Goal: Information Seeking & Learning: Learn about a topic

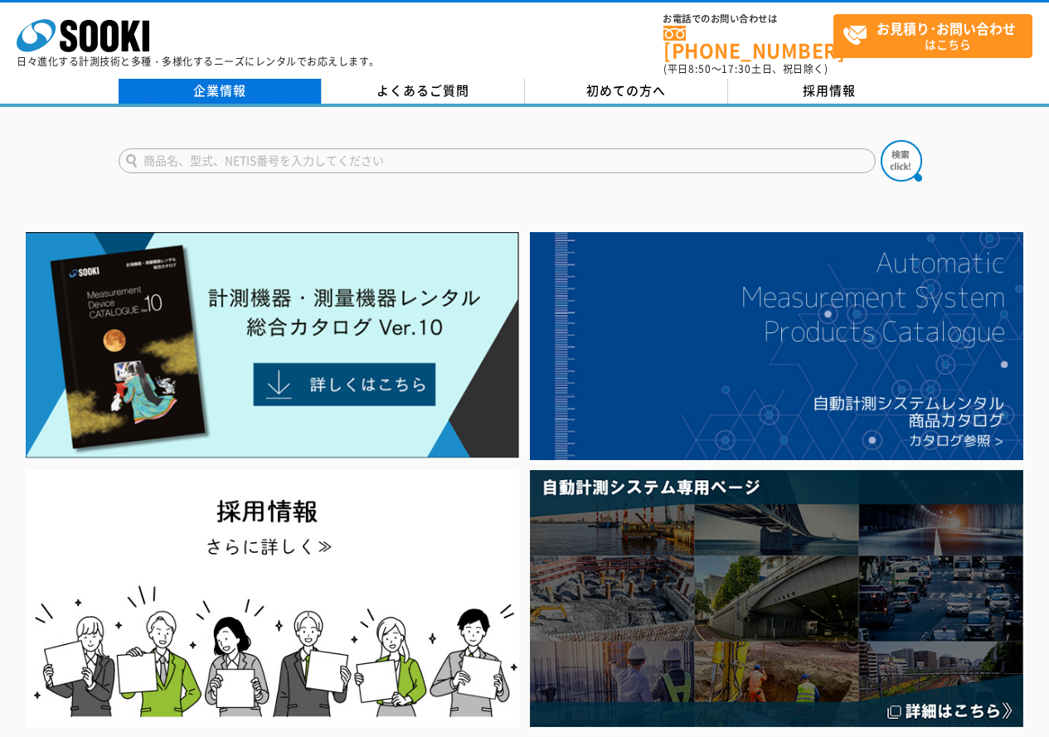
click at [212, 79] on link "企業情報" at bounding box center [220, 91] width 203 height 25
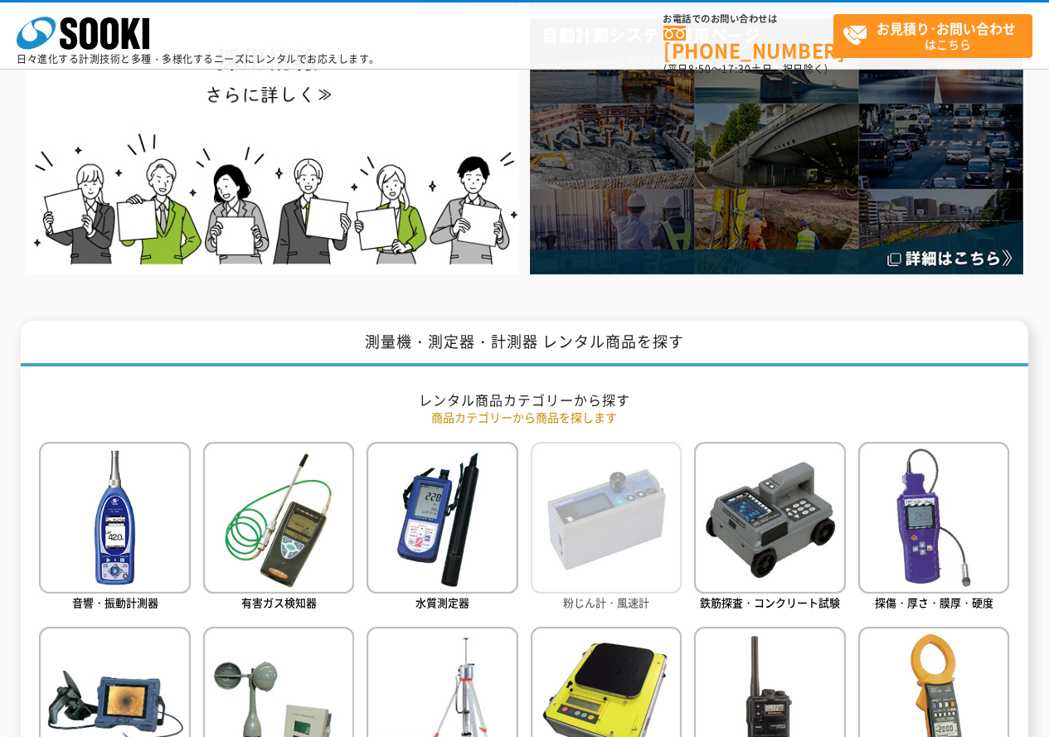
scroll to position [663, 0]
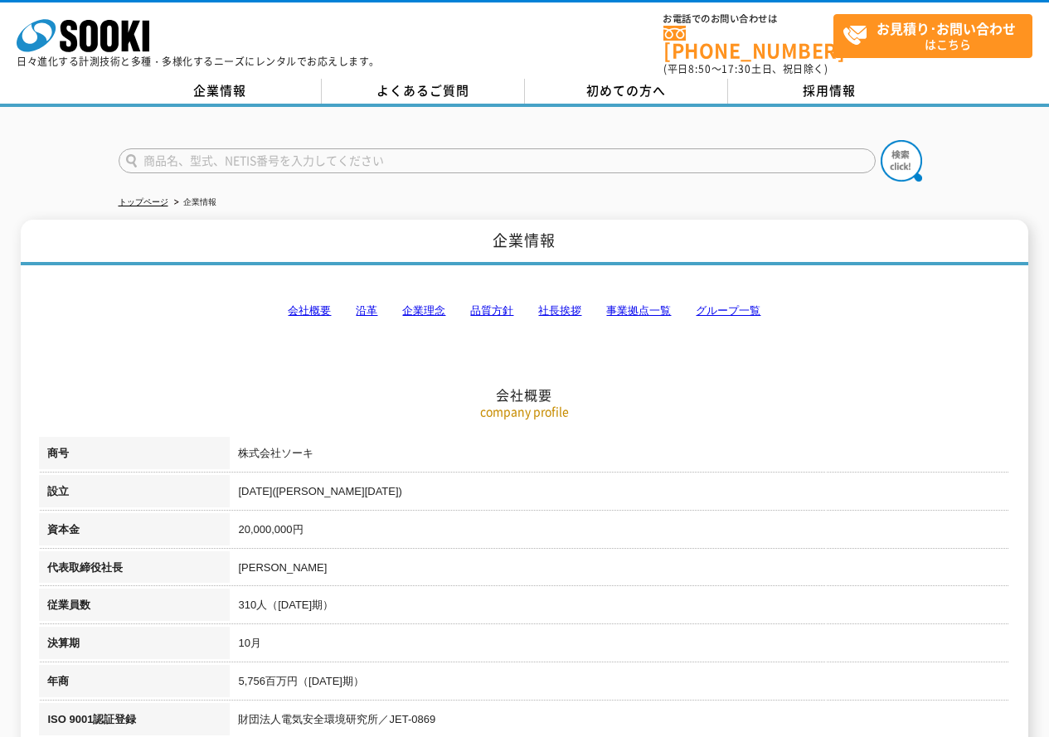
drag, startPoint x: 310, startPoint y: 299, endPoint x: 317, endPoint y: 289, distance: 12.0
click at [310, 304] on link "会社概要" at bounding box center [309, 310] width 43 height 12
click at [492, 304] on link "品質方針" at bounding box center [491, 310] width 43 height 12
click at [637, 304] on link "事業拠点一覧" at bounding box center [638, 310] width 65 height 12
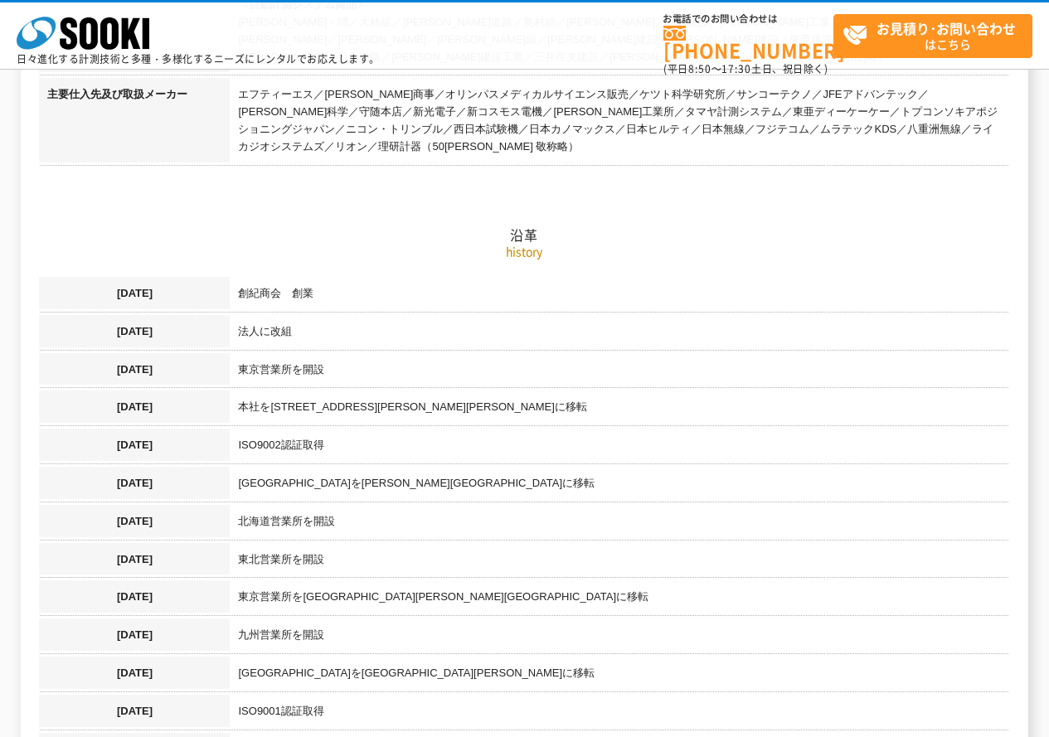
scroll to position [759, 0]
